Goal: Task Accomplishment & Management: Use online tool/utility

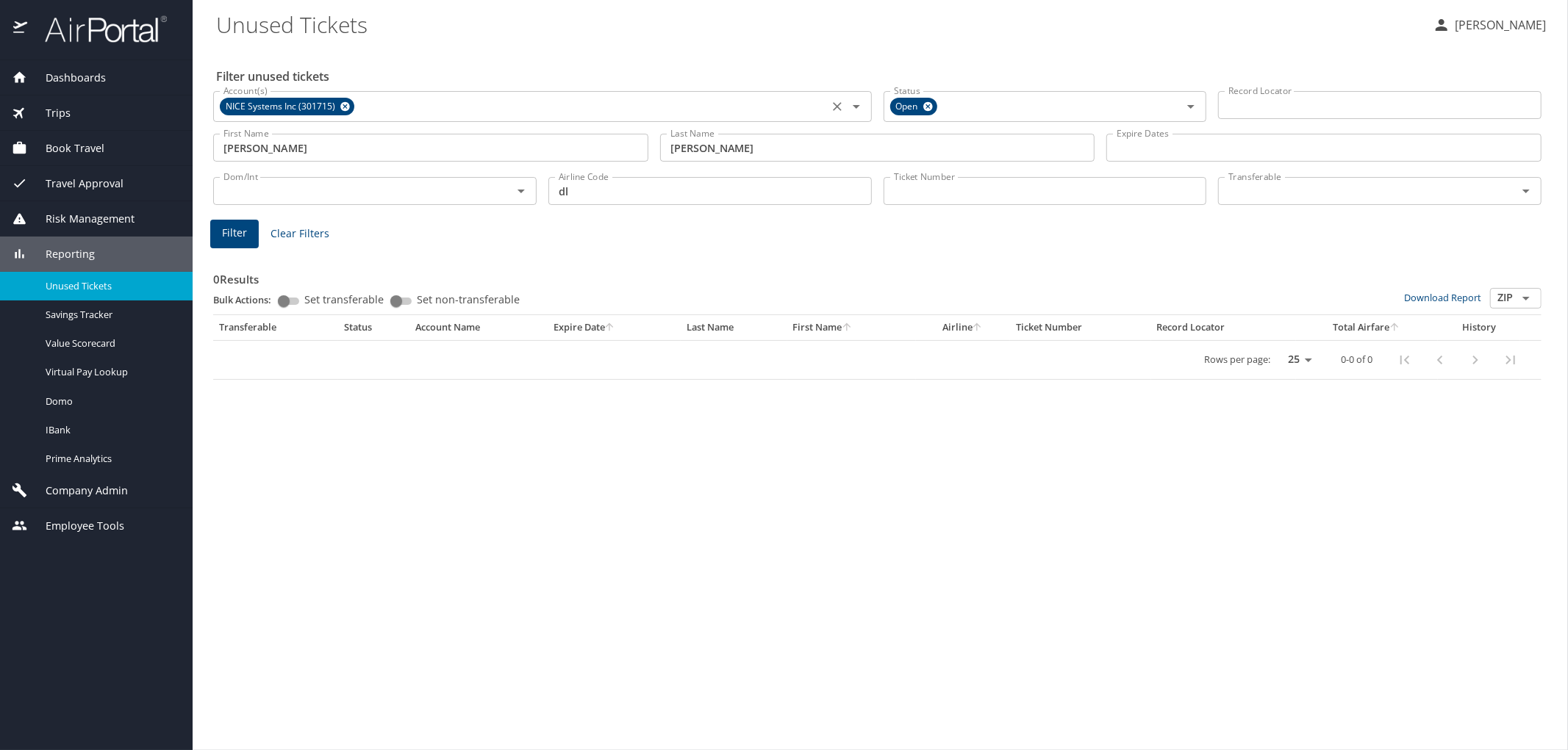
click at [303, 107] on span "NICE Systems Inc (301715)" at bounding box center [282, 107] width 124 height 16
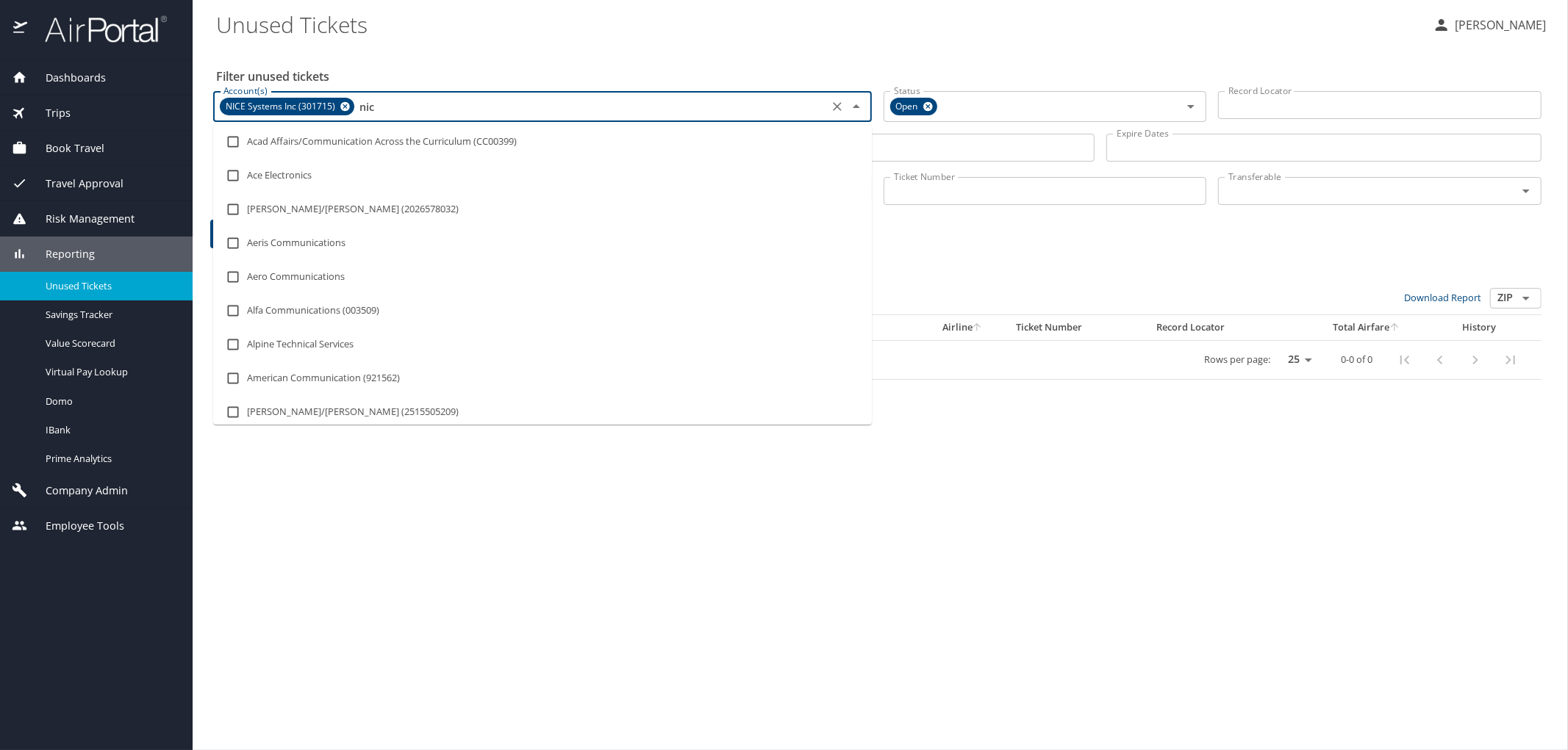
type input "nice"
checkbox input "true"
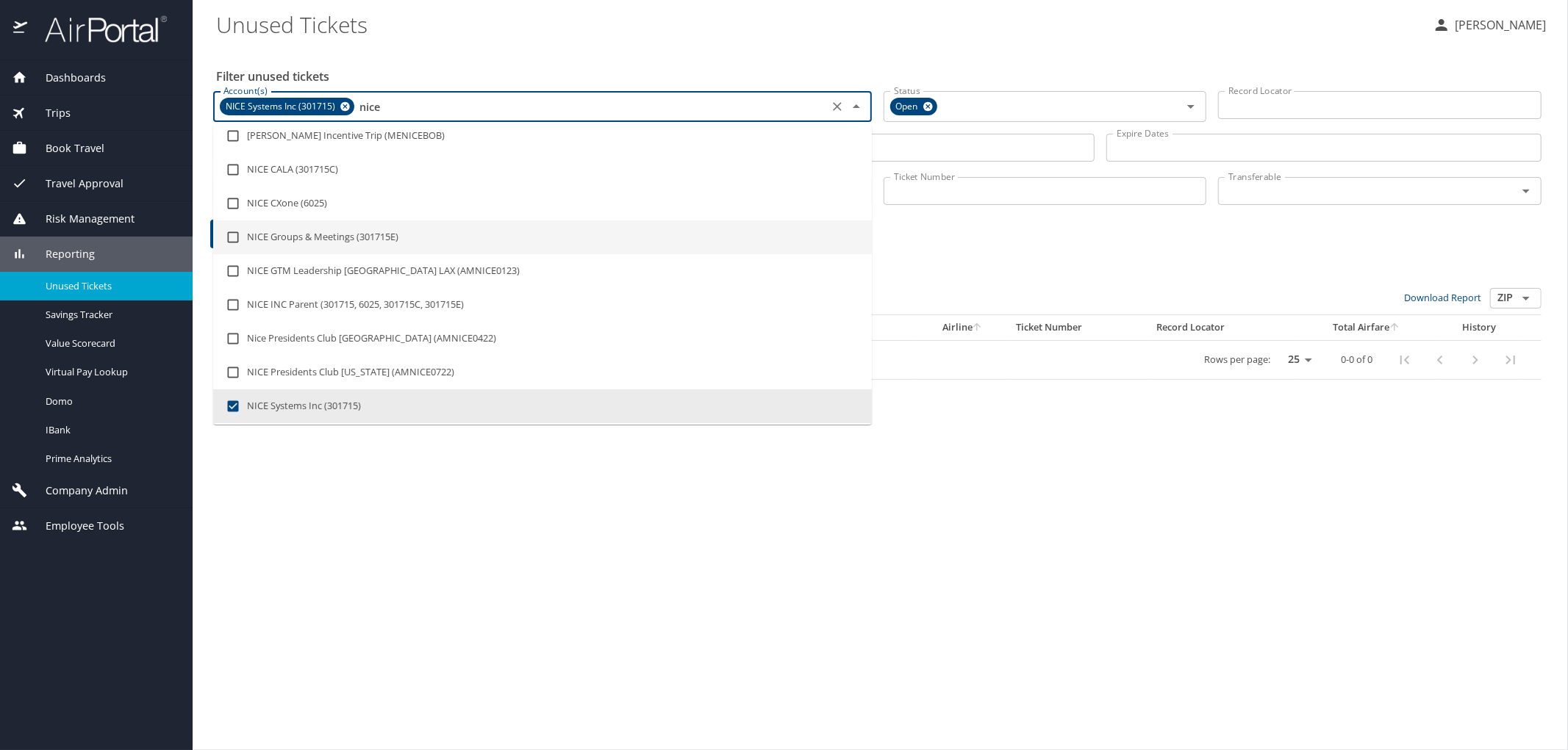
click at [234, 232] on input "checkbox" at bounding box center [233, 237] width 28 height 28
checkbox input "true"
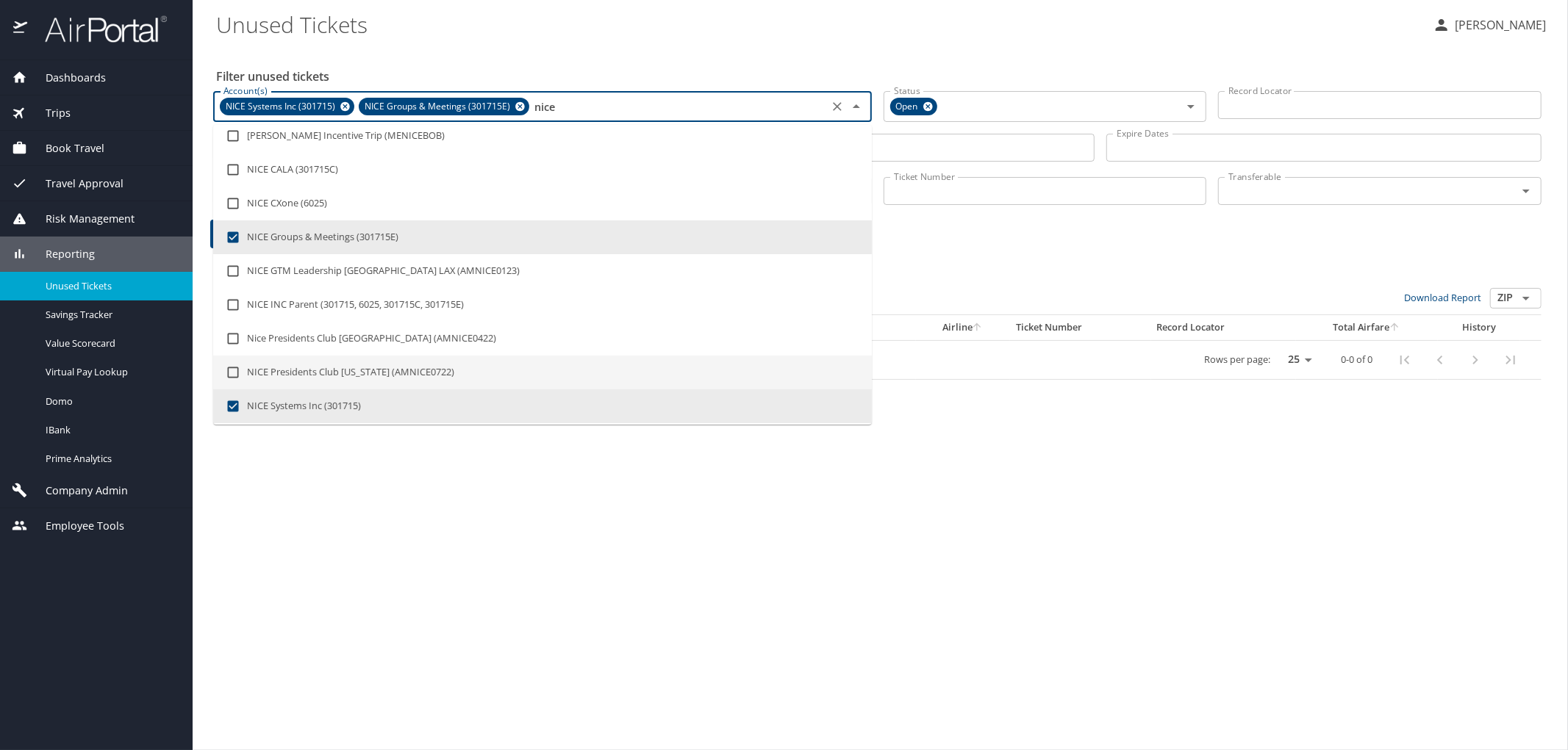
type input "nice"
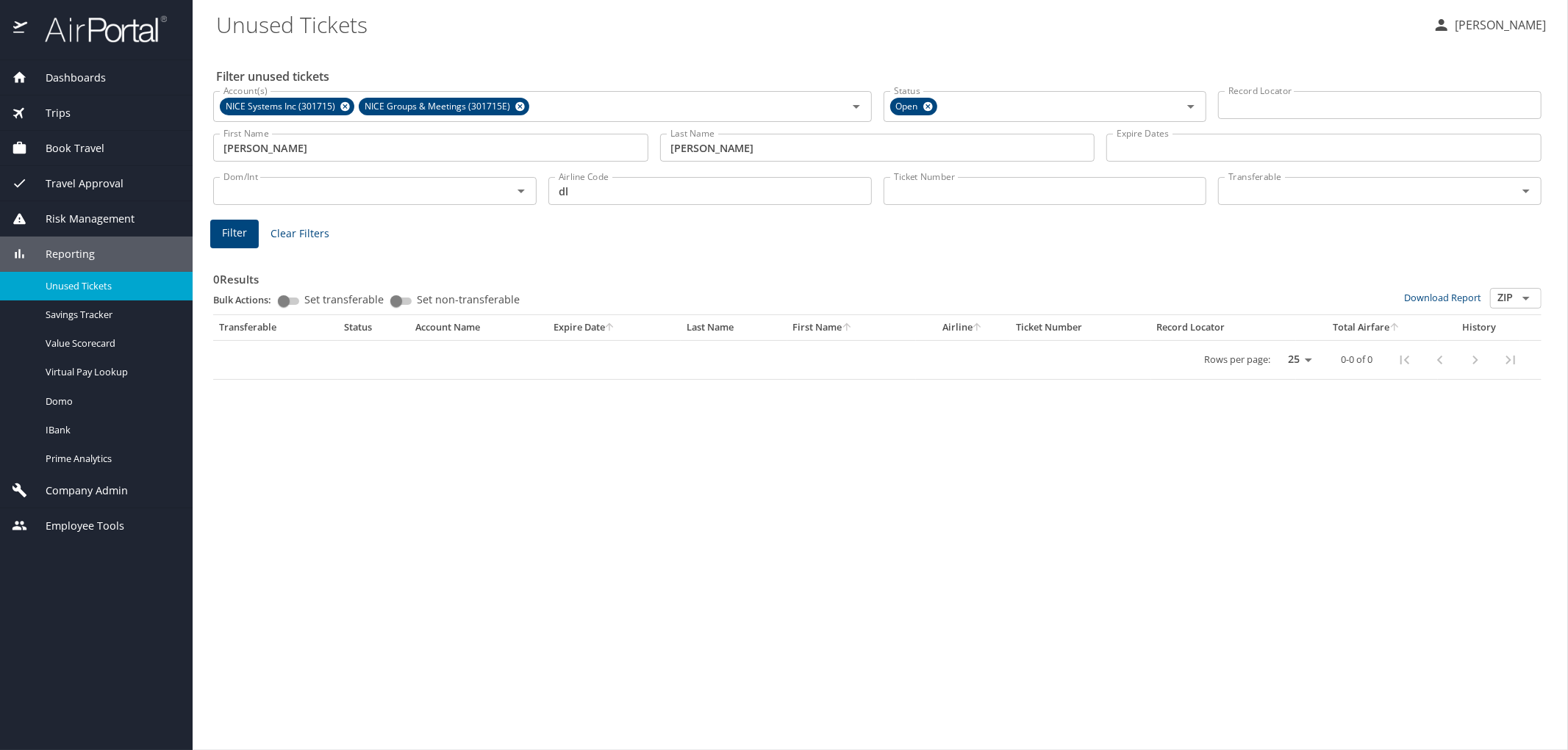
click at [753, 688] on div "Filter unused tickets Account(s) NICE Systems Inc (301715) NICE Groups & Meetin…" at bounding box center [880, 399] width 1328 height 703
click at [223, 232] on span "Filter" at bounding box center [235, 233] width 25 height 18
drag, startPoint x: 370, startPoint y: 144, endPoint x: 5, endPoint y: 140, distance: 365.0
click at [5, 140] on div "Dashboards AirPortal 360™ Manager AirPortal 360™ Agent My Travel Dashboard Trip…" at bounding box center [784, 375] width 1568 height 750
click at [340, 105] on icon at bounding box center [345, 107] width 10 height 10
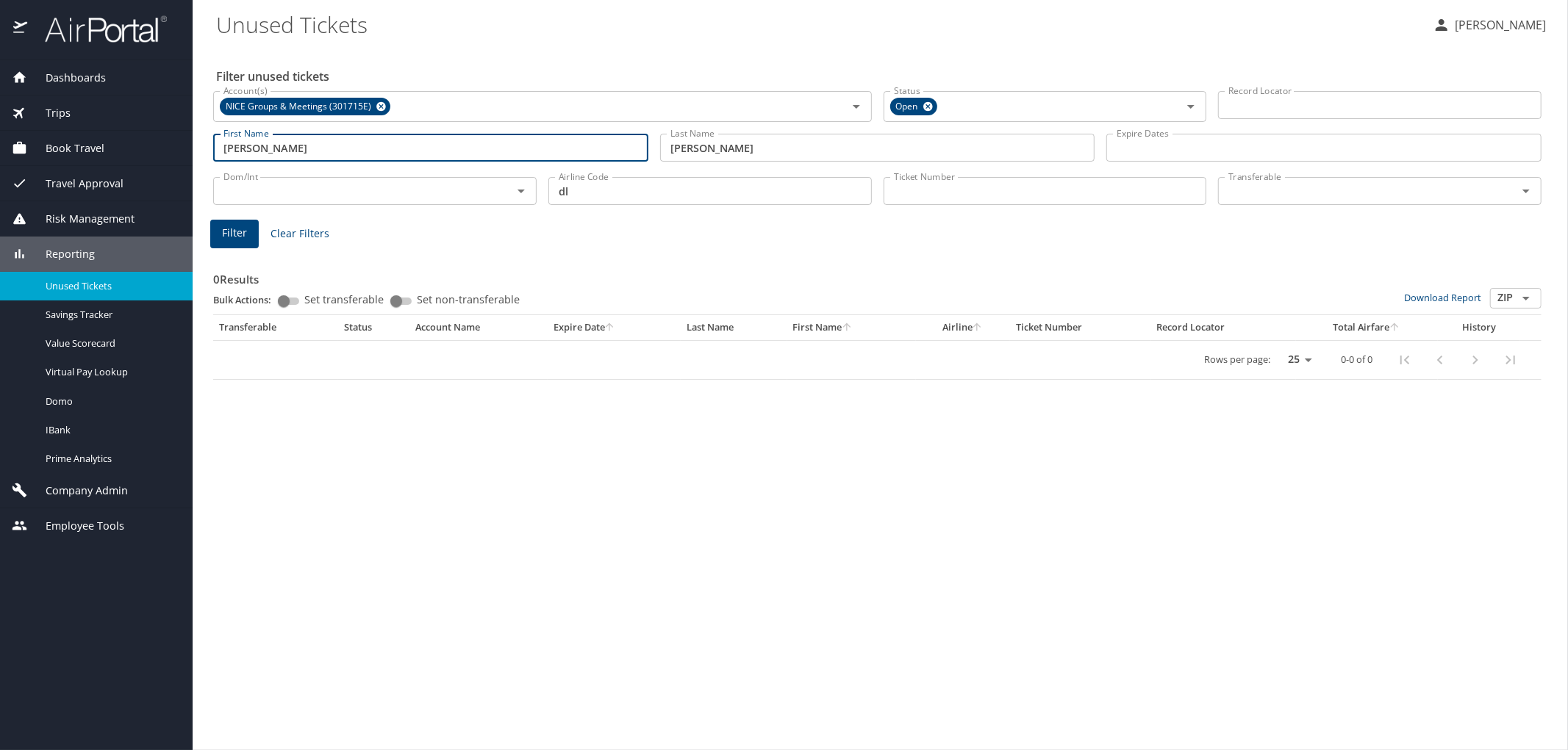
click at [635, 188] on input "dl" at bounding box center [710, 191] width 323 height 28
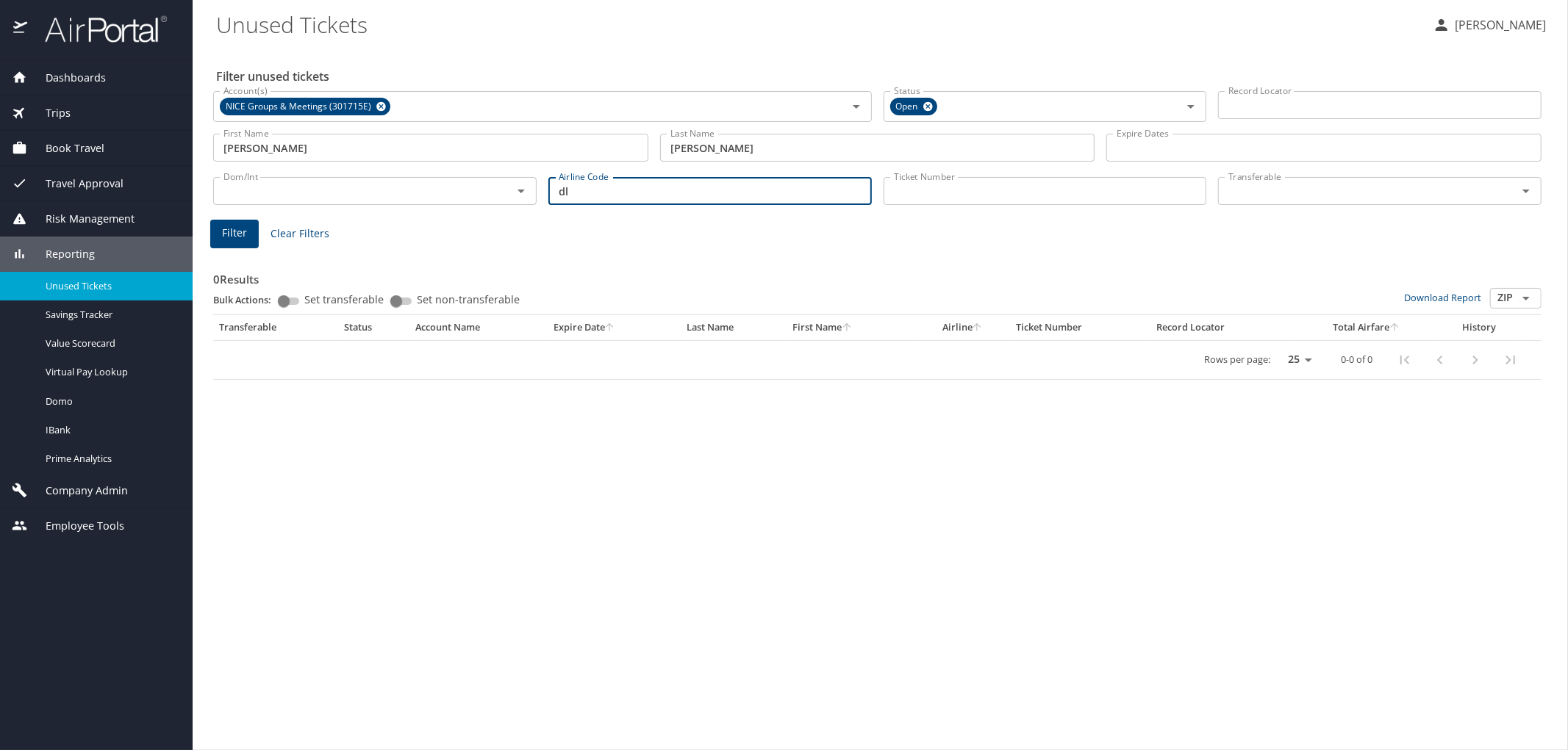
type input "d"
click at [229, 238] on span "Filter" at bounding box center [235, 233] width 25 height 18
click at [322, 113] on span "NICE Groups & Meetings (301715E)" at bounding box center [300, 107] width 161 height 16
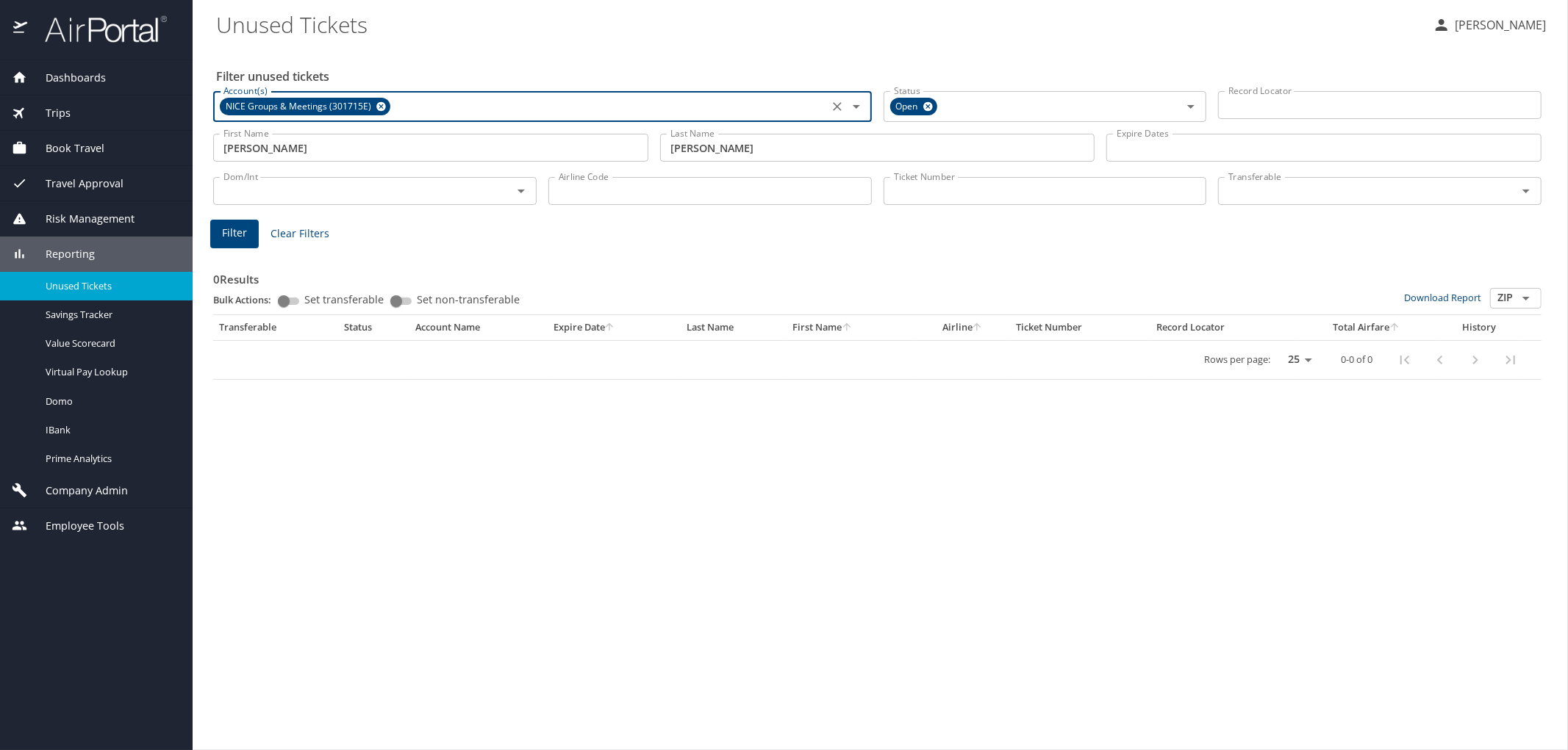
click at [517, 92] on div "NICE Groups & Meetings (301715E) Account(s)" at bounding box center [542, 107] width 659 height 31
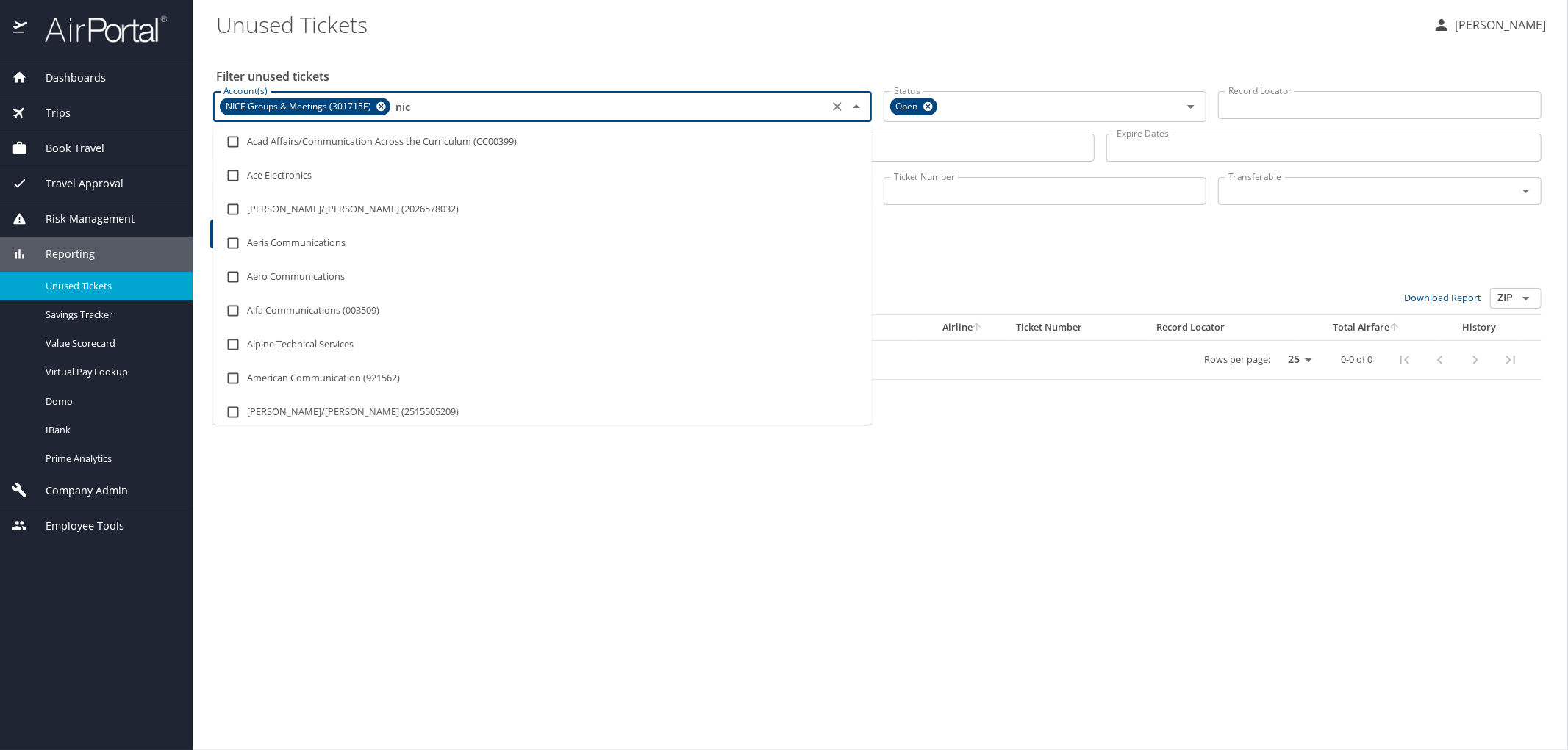
type input "nice"
checkbox input "true"
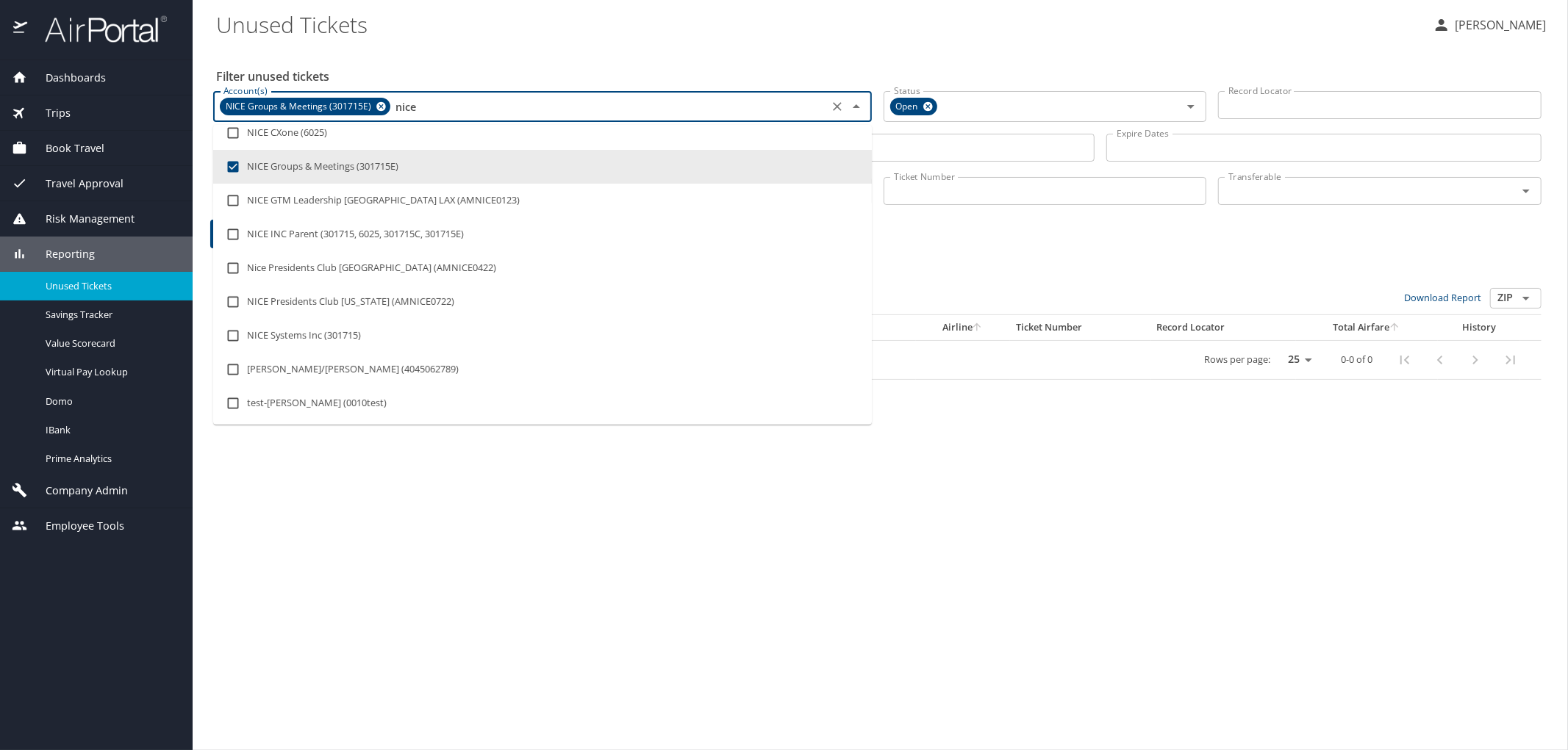
scroll to position [522, 0]
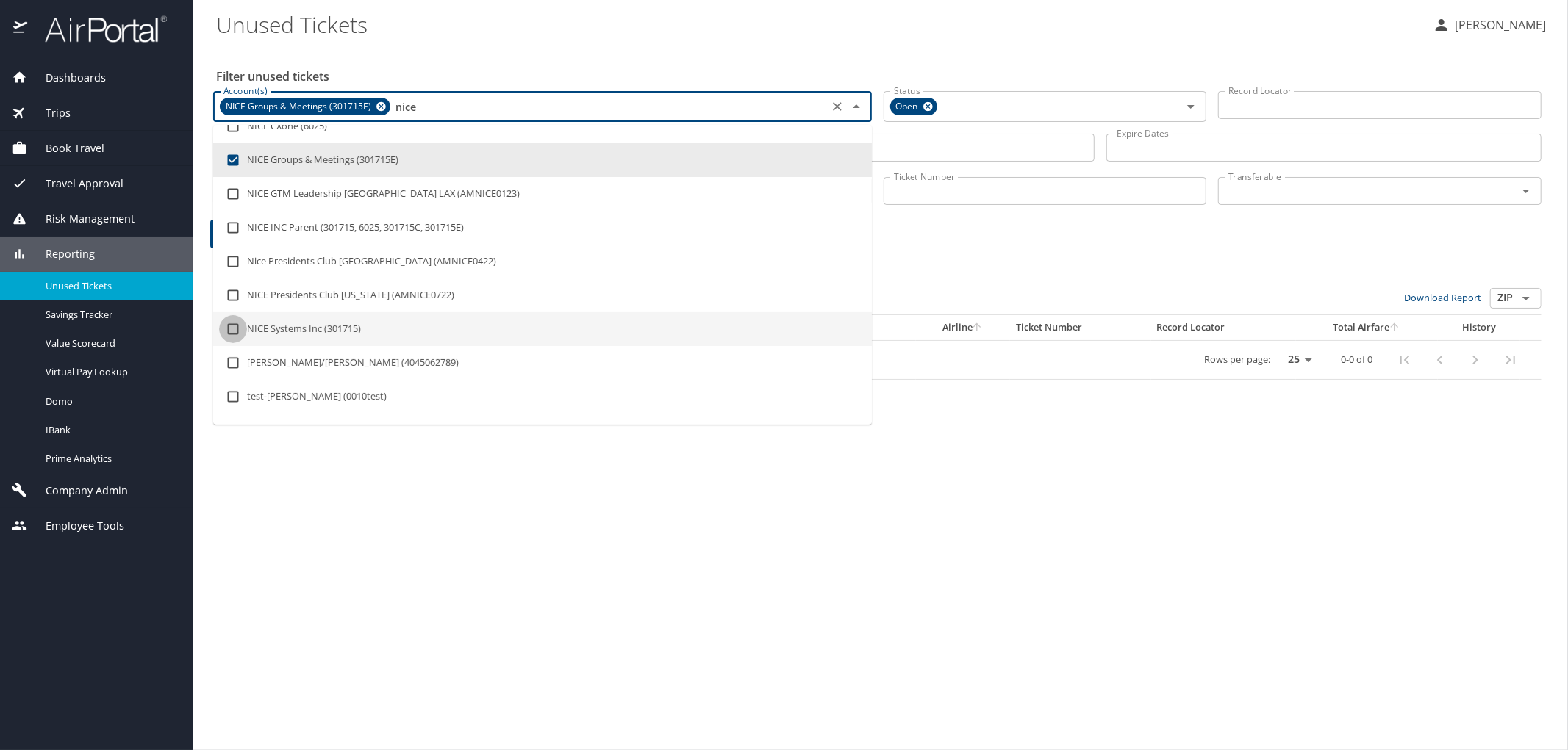
click at [231, 326] on input "checkbox" at bounding box center [233, 329] width 28 height 28
checkbox input "true"
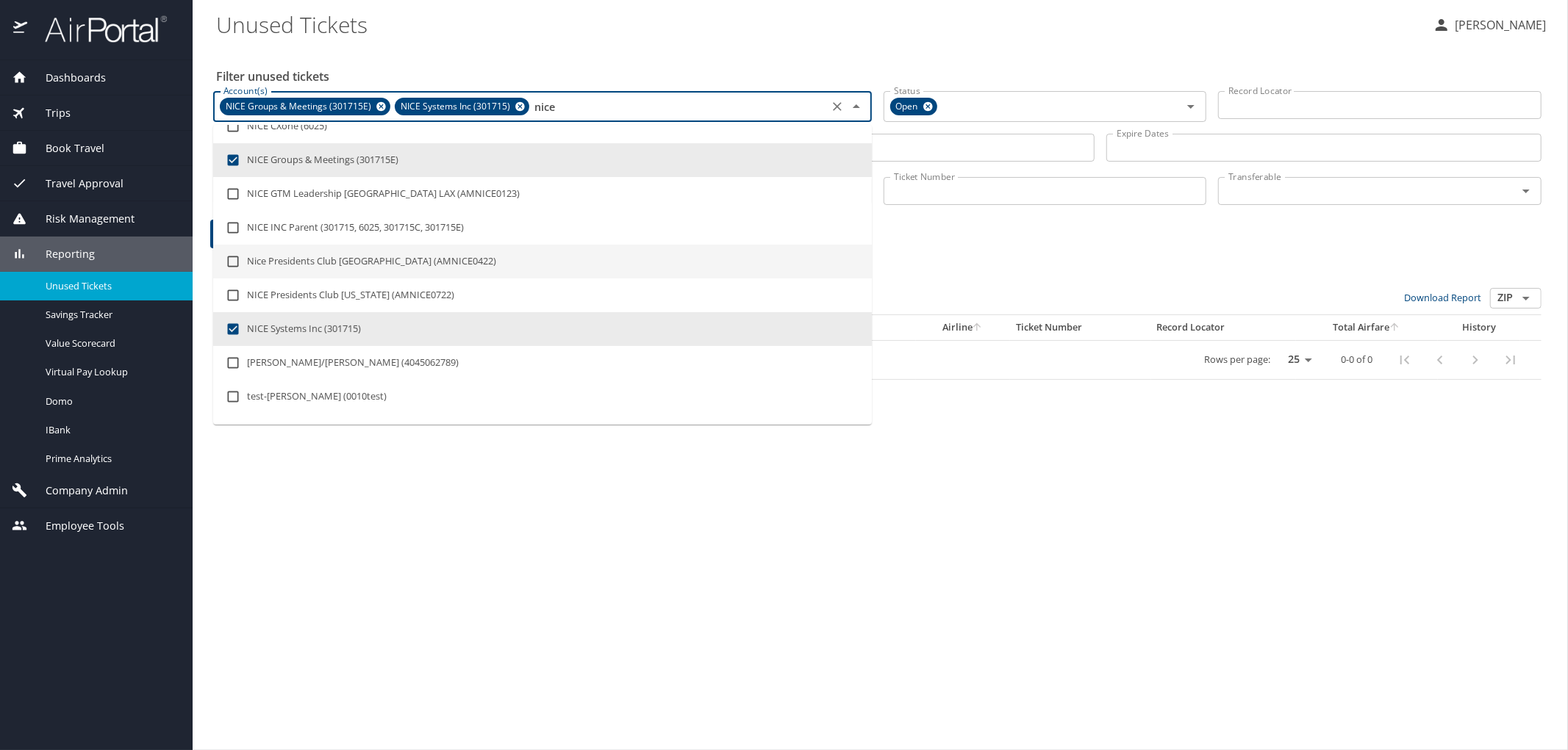
type input "nice"
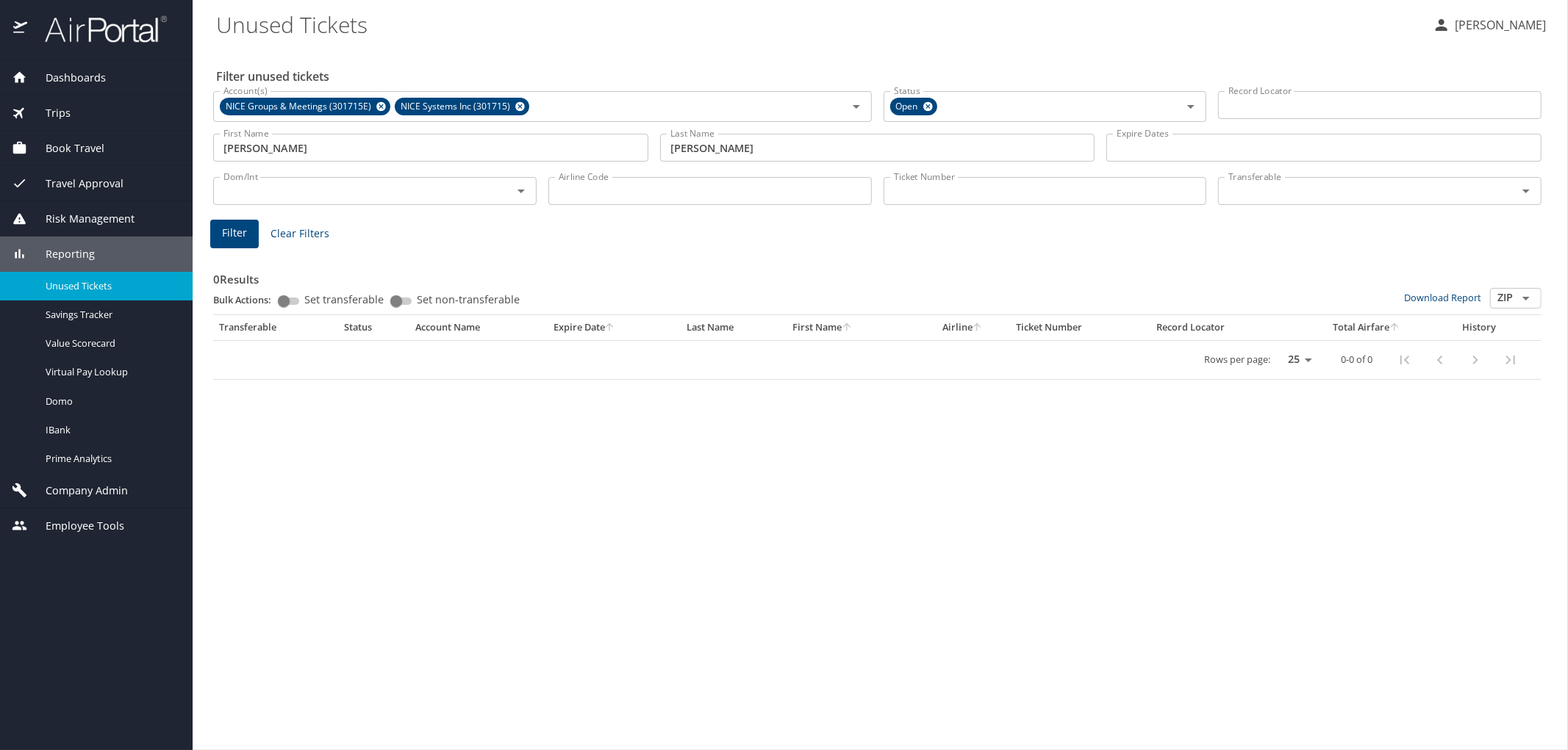
click at [622, 638] on div "Filter unused tickets Account(s) NICE Groups & Meetings (301715E) NICE Systems …" at bounding box center [880, 399] width 1328 height 703
click at [218, 234] on button "Filter" at bounding box center [235, 234] width 49 height 29
click at [515, 103] on icon at bounding box center [520, 107] width 11 height 16
click at [376, 103] on icon at bounding box center [381, 107] width 11 height 16
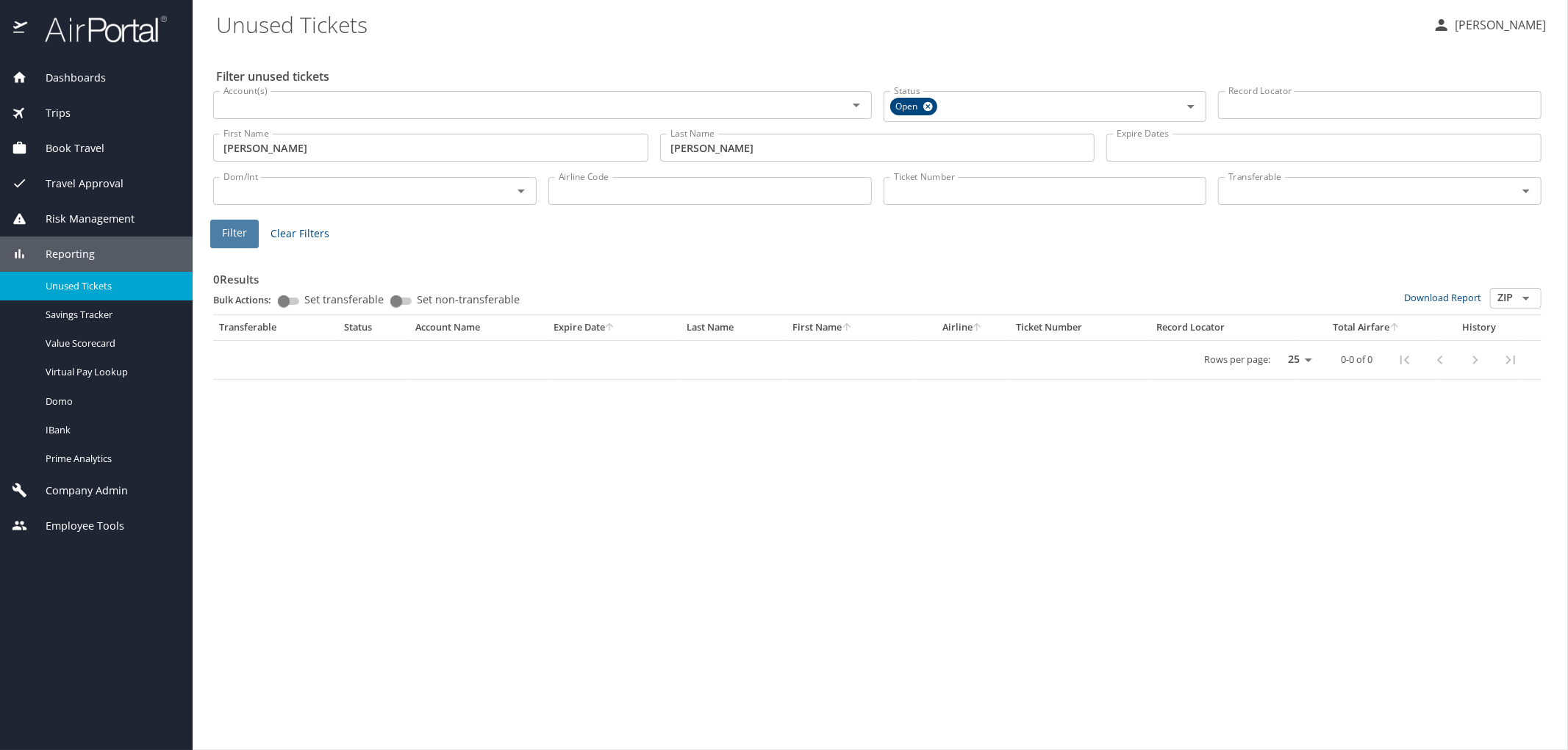
click at [232, 230] on span "Filter" at bounding box center [235, 233] width 25 height 18
click at [1503, 533] on div "Filter unused tickets Account(s) Account(s) Status Open Status Record Locator R…" at bounding box center [880, 399] width 1328 height 703
click at [1506, 263] on h3 "0 Results" at bounding box center [877, 275] width 1328 height 26
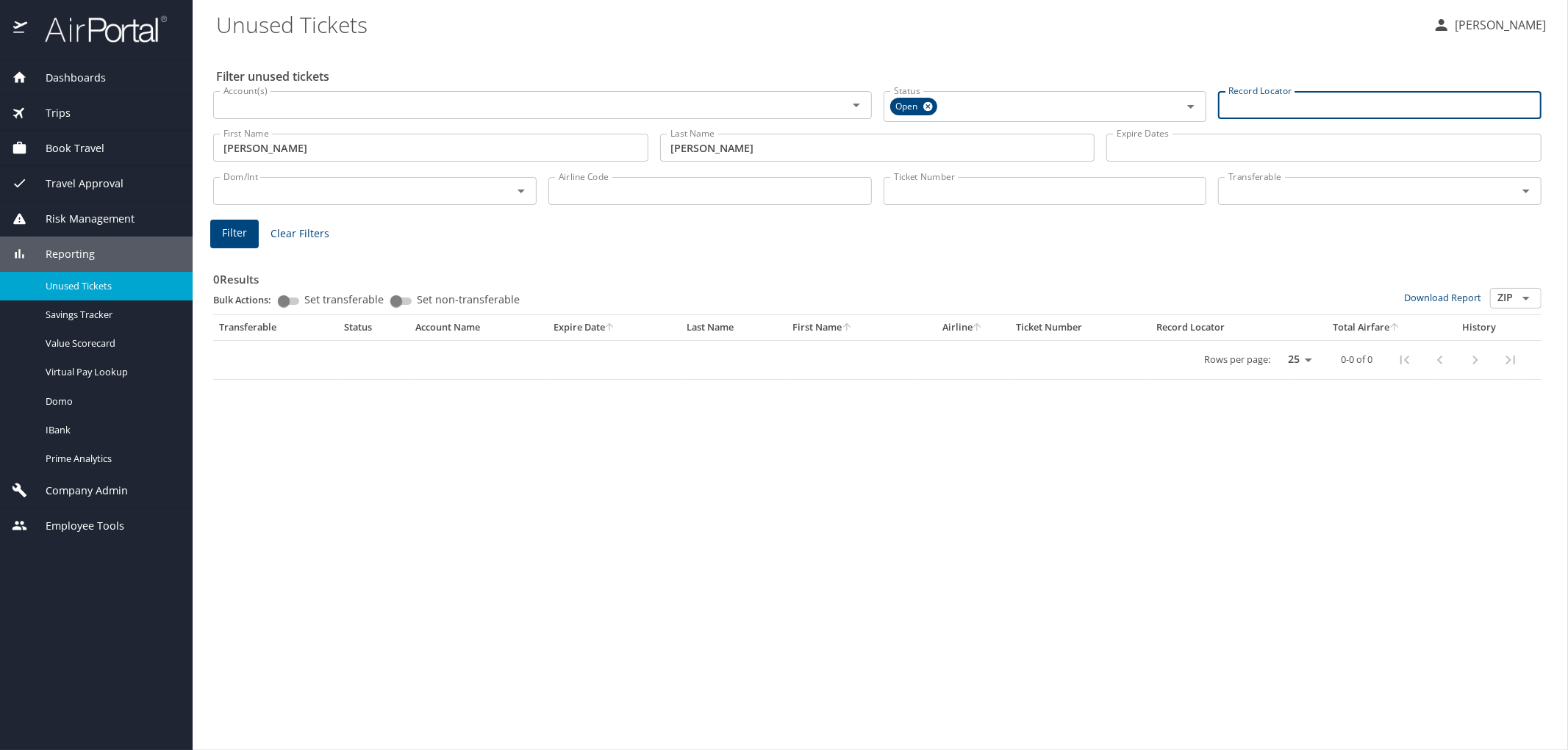
click at [1259, 115] on input "Record Locator" at bounding box center [1379, 105] width 323 height 28
